Goal: Task Accomplishment & Management: Manage account settings

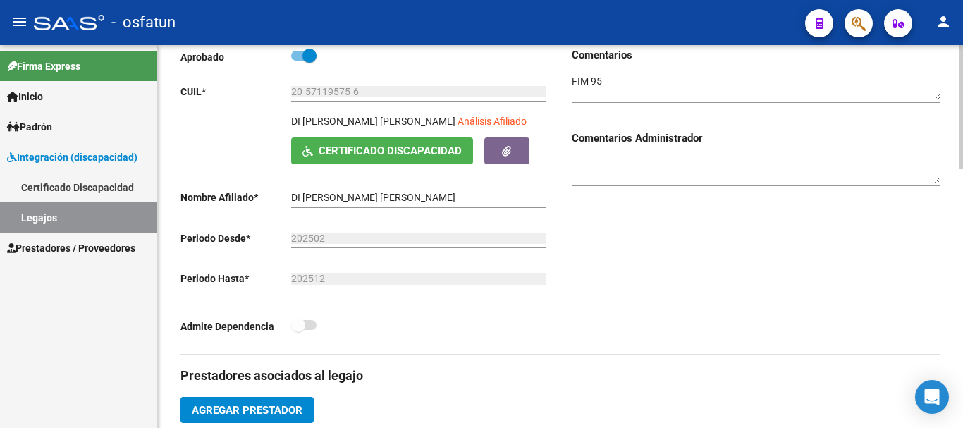
scroll to position [29, 0]
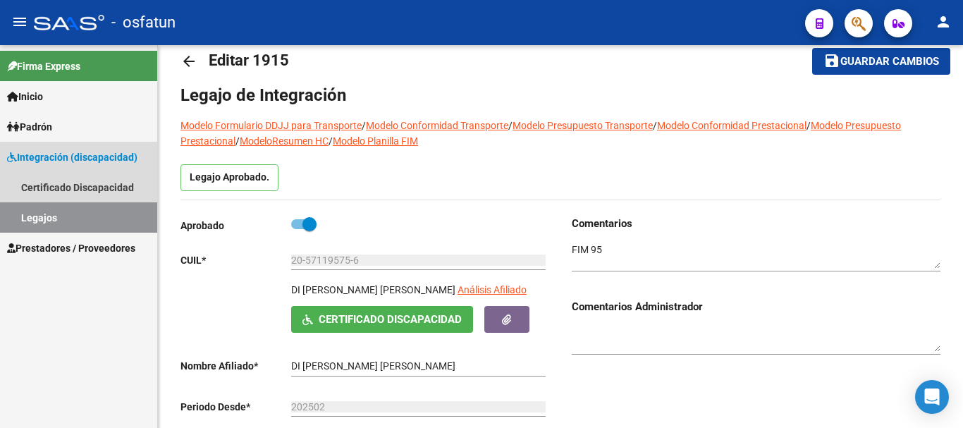
click at [76, 220] on link "Legajos" at bounding box center [78, 217] width 157 height 30
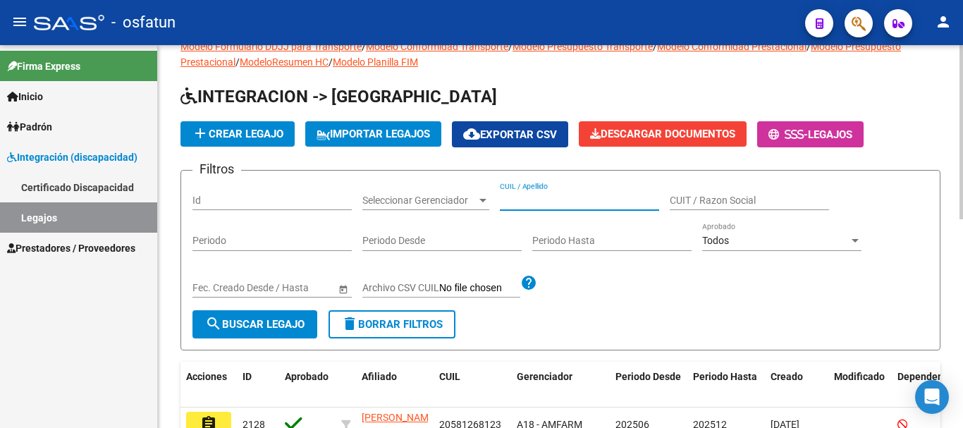
click at [579, 204] on input "CUIL / Apellido" at bounding box center [579, 201] width 159 height 12
type input "ESCUDERO"
click at [275, 316] on button "search Buscar Legajo" at bounding box center [254, 324] width 125 height 28
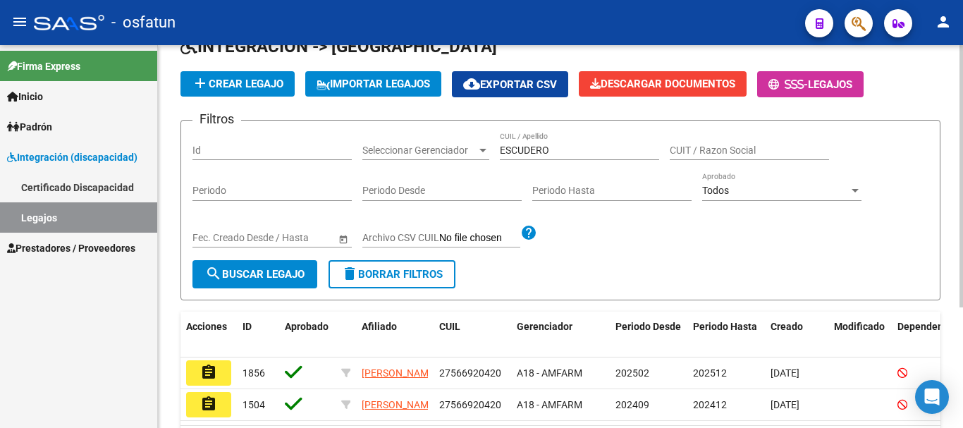
scroll to position [99, 0]
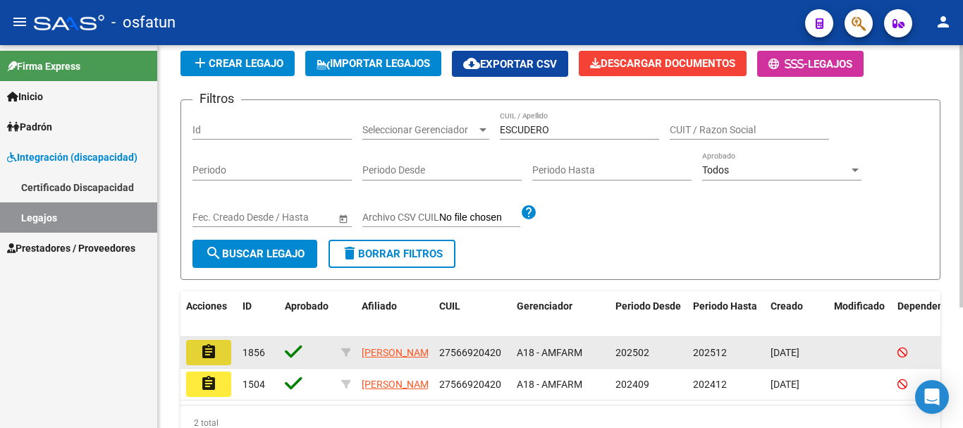
click at [208, 345] on mat-icon "assignment" at bounding box center [208, 351] width 17 height 17
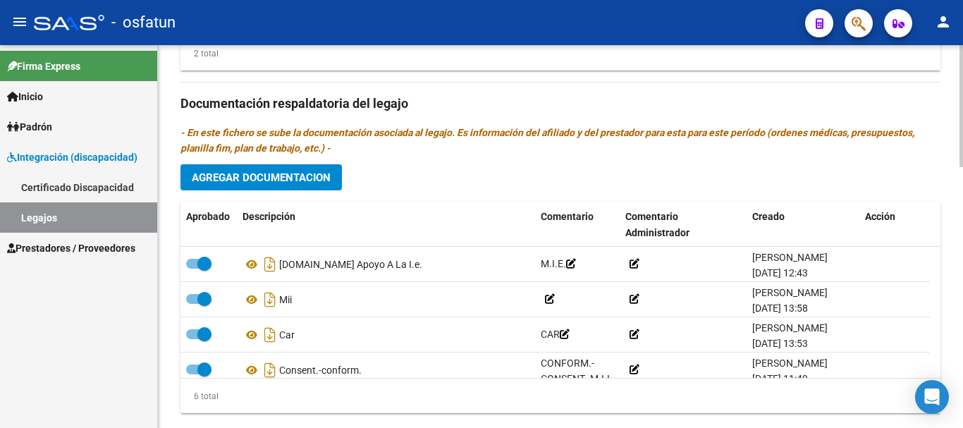
scroll to position [775, 0]
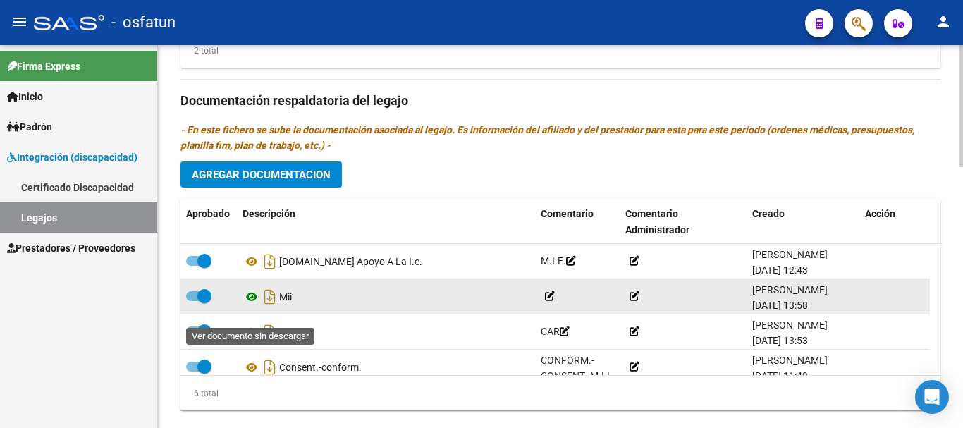
click at [254, 305] on icon at bounding box center [251, 296] width 18 height 17
drag, startPoint x: 291, startPoint y: 314, endPoint x: 305, endPoint y: 308, distance: 15.2
click at [293, 308] on div "Mii" at bounding box center [385, 296] width 287 height 23
click at [305, 308] on div "Mii" at bounding box center [385, 296] width 287 height 23
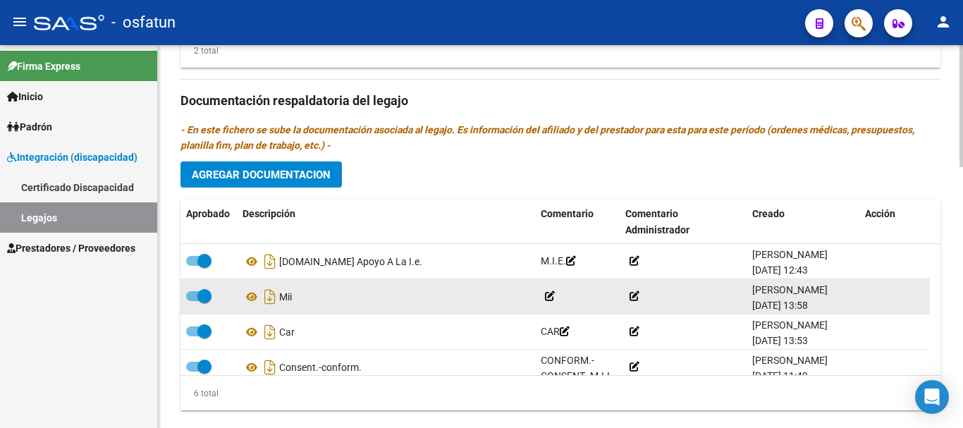
drag, startPoint x: 209, startPoint y: 313, endPoint x: 195, endPoint y: 312, distance: 13.4
click at [195, 301] on span at bounding box center [198, 296] width 25 height 10
click at [193, 302] on input "checkbox" at bounding box center [192, 301] width 1 height 1
checkbox input "false"
click at [302, 302] on icon at bounding box center [297, 297] width 10 height 10
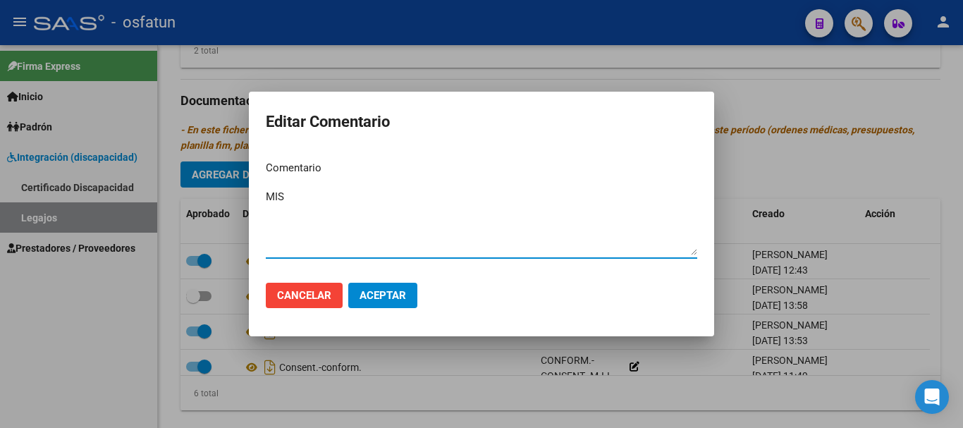
type textarea "MIS"
click at [395, 300] on span "Aceptar" at bounding box center [383, 295] width 47 height 13
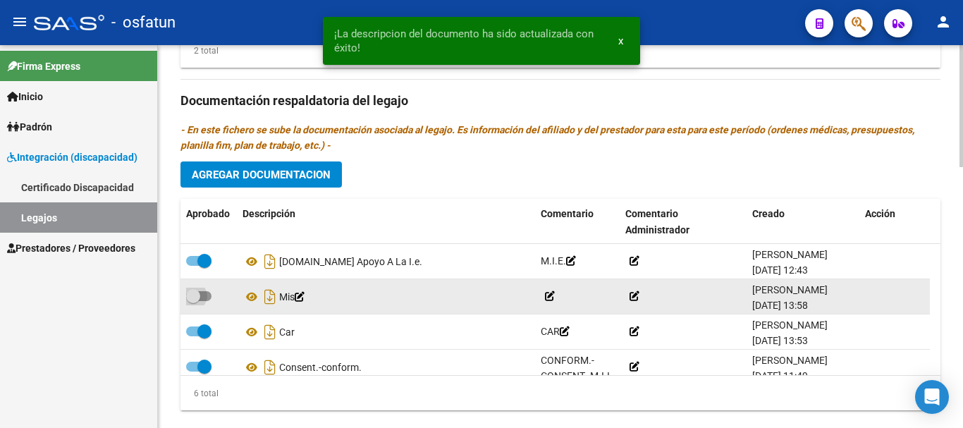
click at [206, 301] on span at bounding box center [198, 296] width 25 height 10
click at [193, 302] on input "checkbox" at bounding box center [192, 301] width 1 height 1
checkbox input "true"
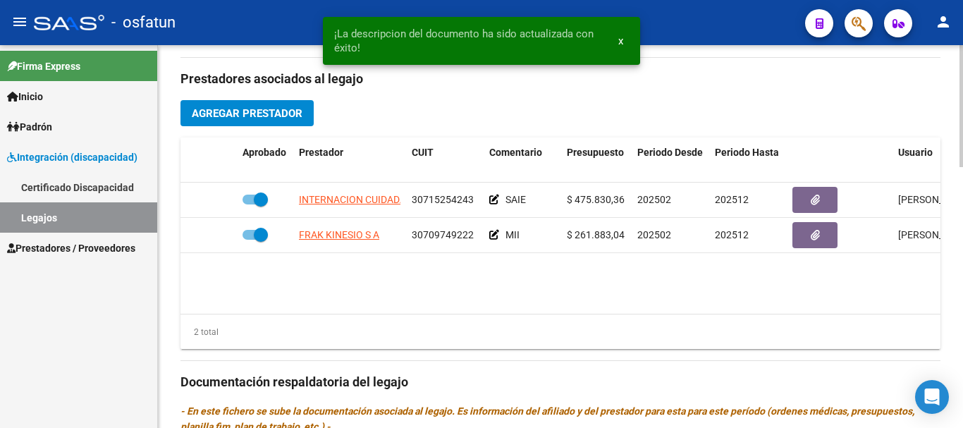
scroll to position [493, 0]
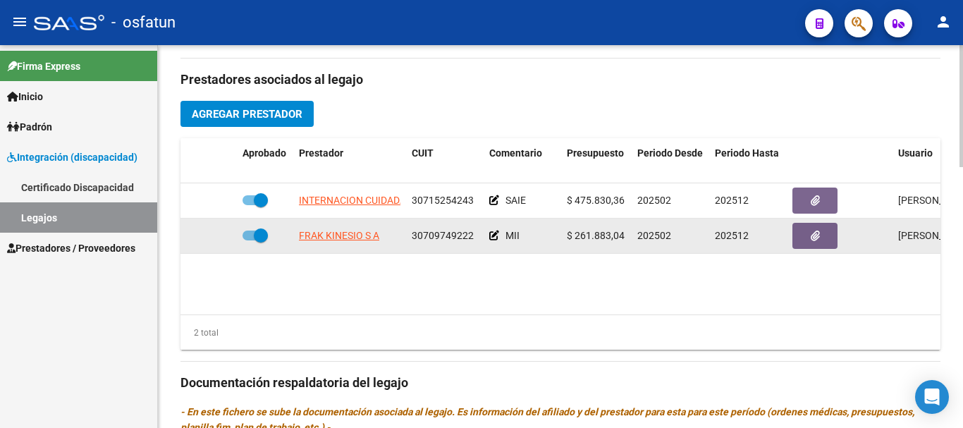
click at [494, 240] on icon at bounding box center [494, 236] width 10 height 10
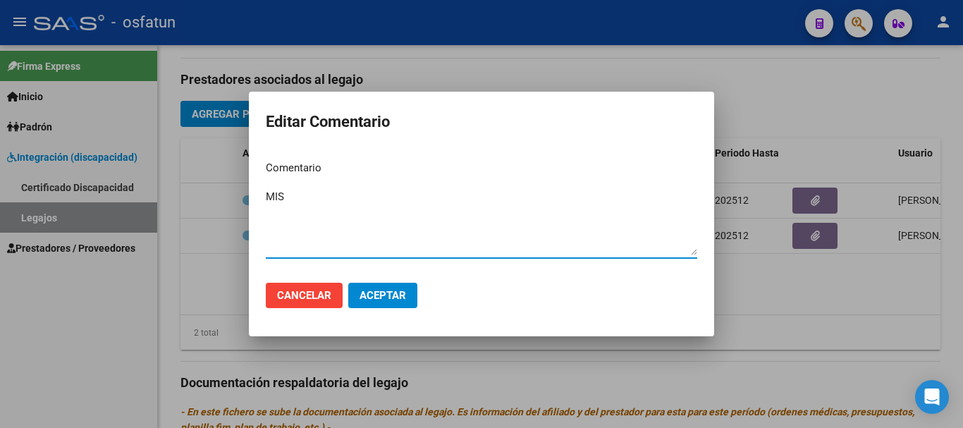
type textarea "MIS"
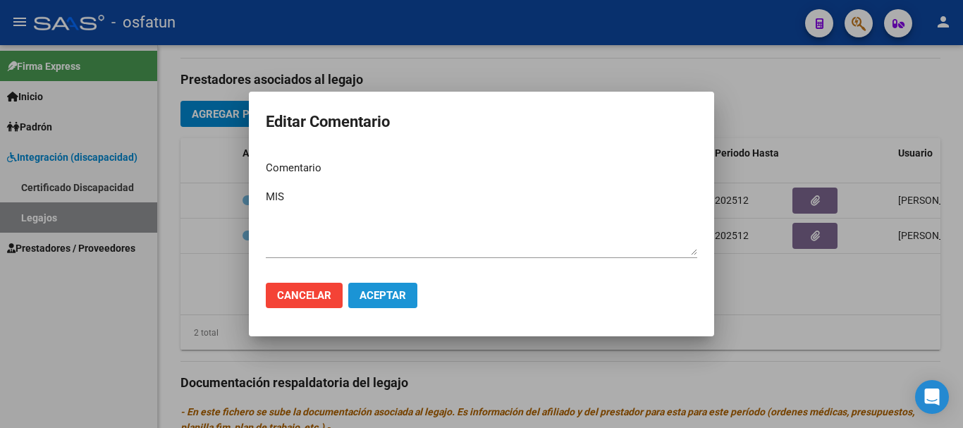
click at [382, 300] on span "Aceptar" at bounding box center [383, 295] width 47 height 13
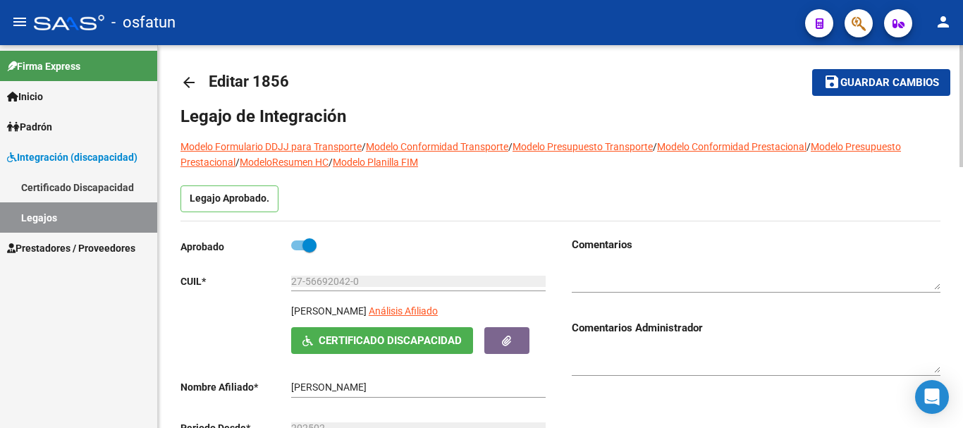
scroll to position [0, 0]
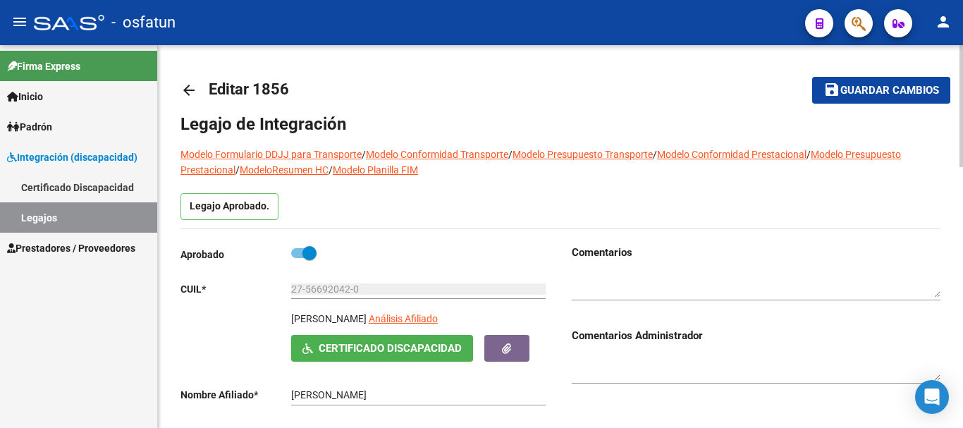
click at [181, 88] on mat-icon "arrow_back" at bounding box center [188, 90] width 17 height 17
